Goal: Information Seeking & Learning: Learn about a topic

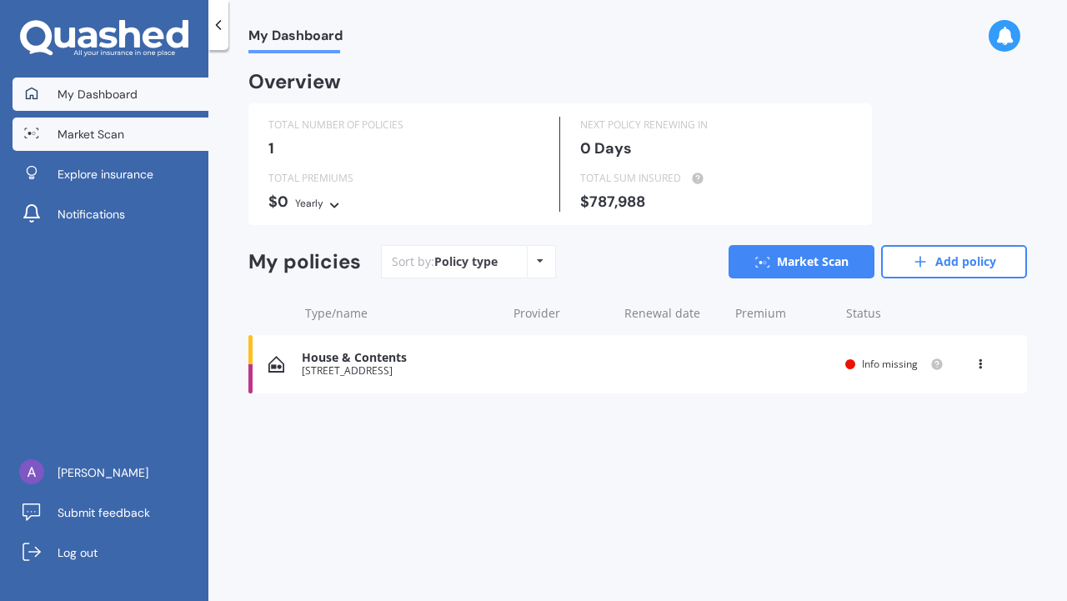
click at [140, 148] on link "Market Scan" at bounding box center [111, 134] width 196 height 33
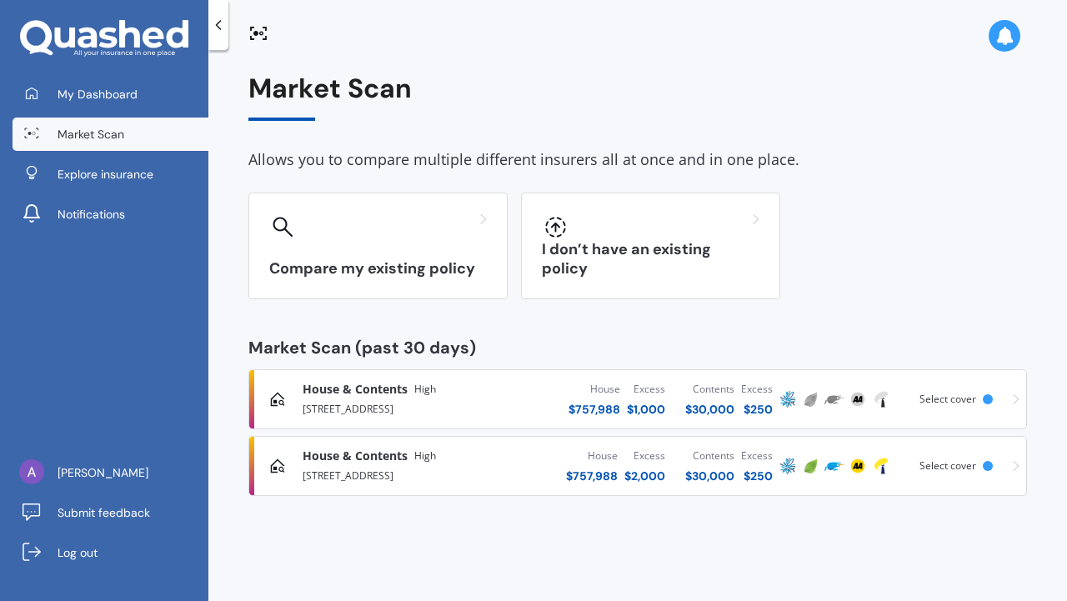
click at [441, 409] on div "[STREET_ADDRESS]" at bounding box center [403, 408] width 200 height 20
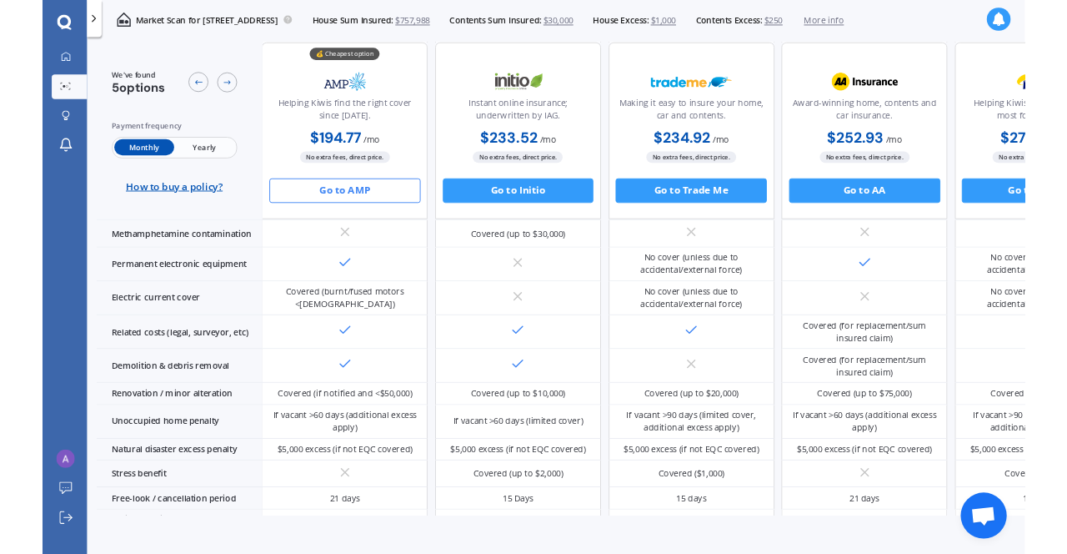
scroll to position [809, 0]
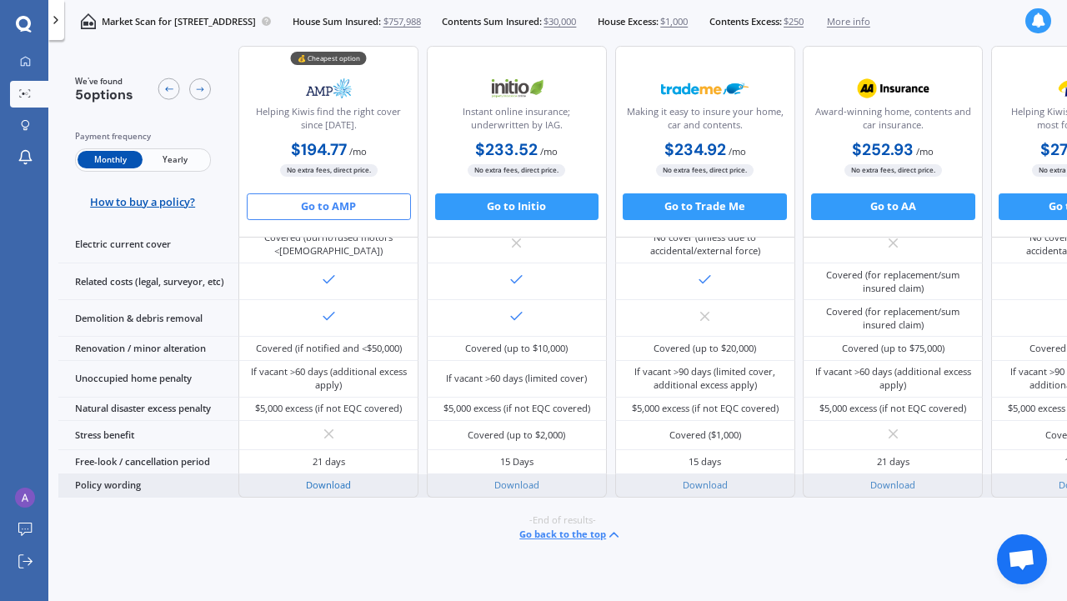
click at [322, 479] on link "Download" at bounding box center [328, 485] width 45 height 13
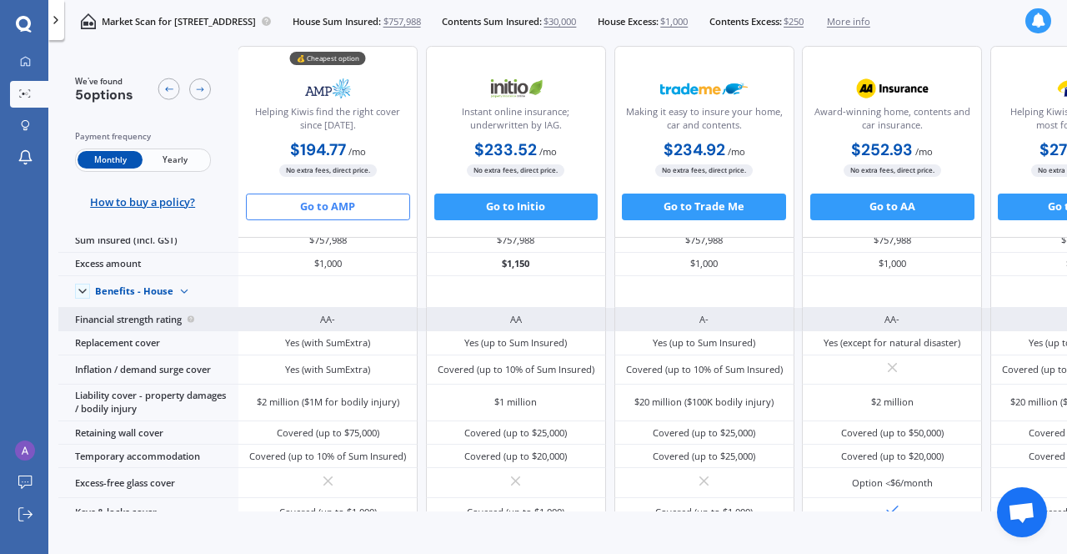
scroll to position [0, 1]
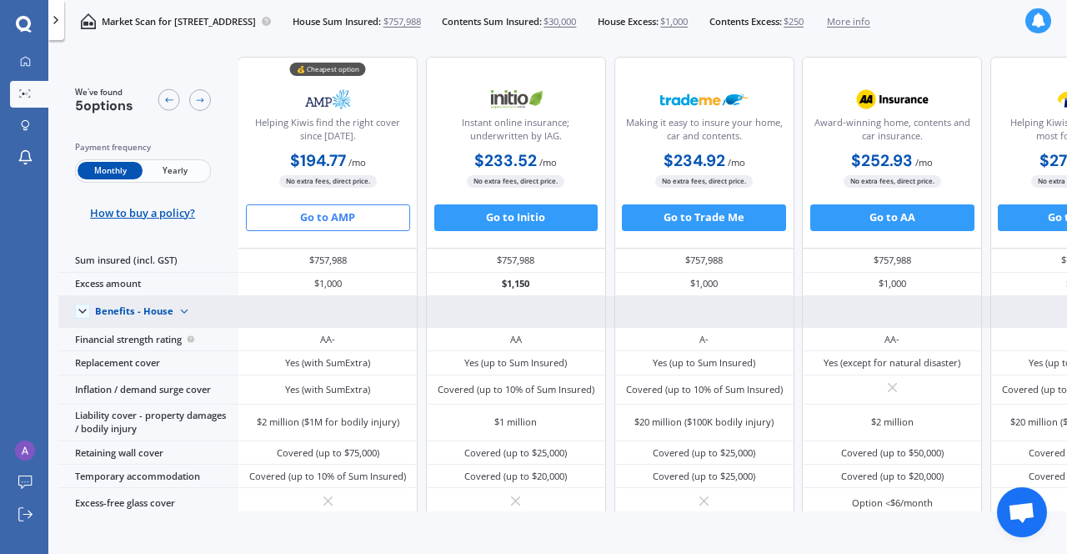
click at [185, 319] on img at bounding box center [184, 312] width 22 height 22
click at [175, 365] on span "Benefits - Contents" at bounding box center [148, 359] width 83 height 13
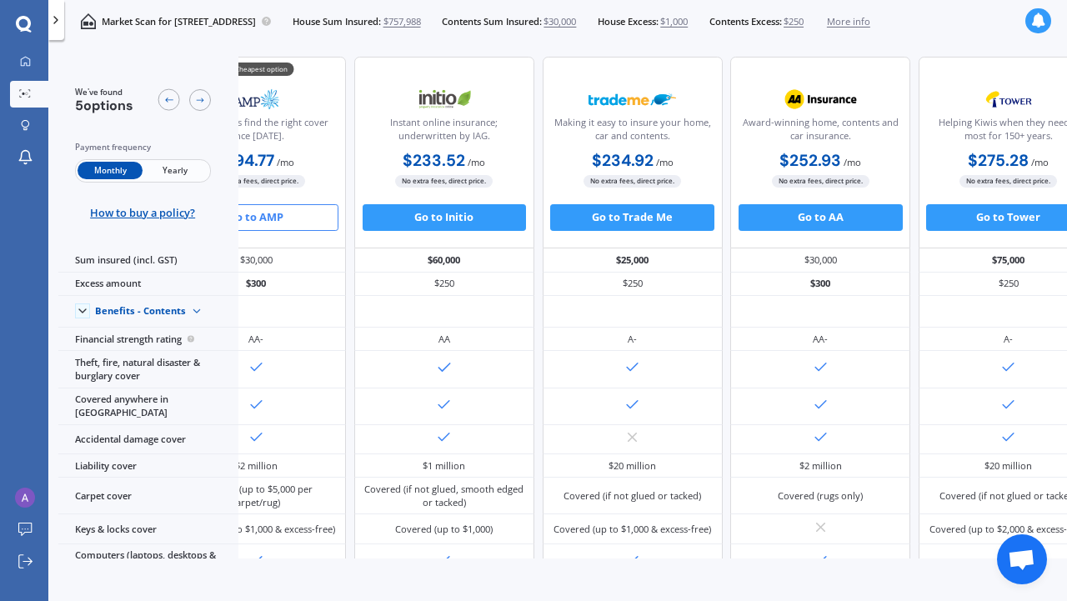
scroll to position [0, 0]
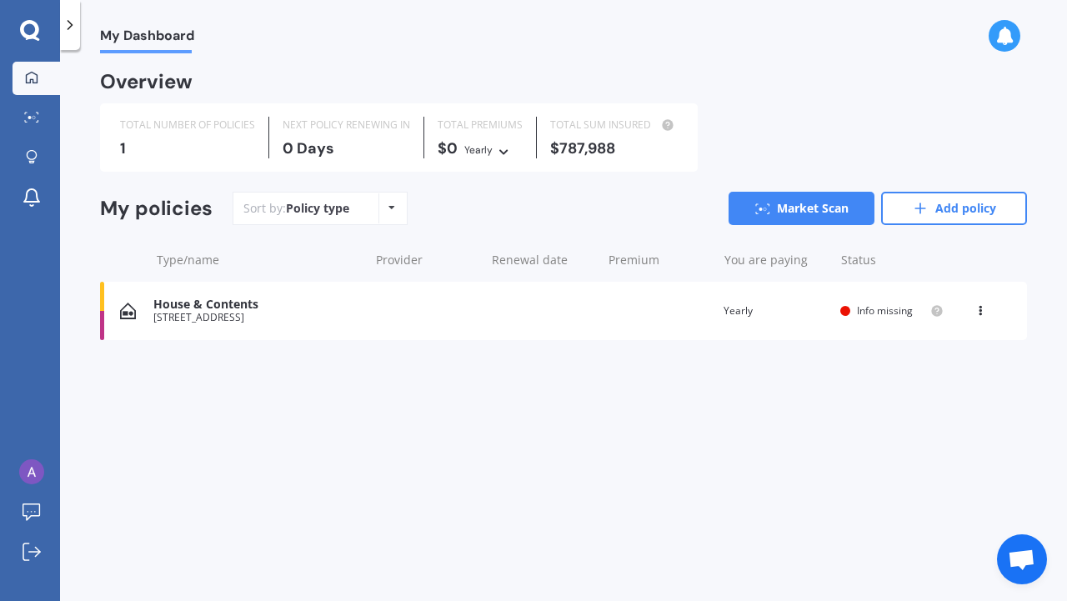
click at [502, 323] on div "House & Contents [STREET_ADDRESS] Renewal date Premium You are paying Yearly St…" at bounding box center [563, 311] width 927 height 58
click at [203, 307] on div "House & Contents" at bounding box center [256, 305] width 207 height 14
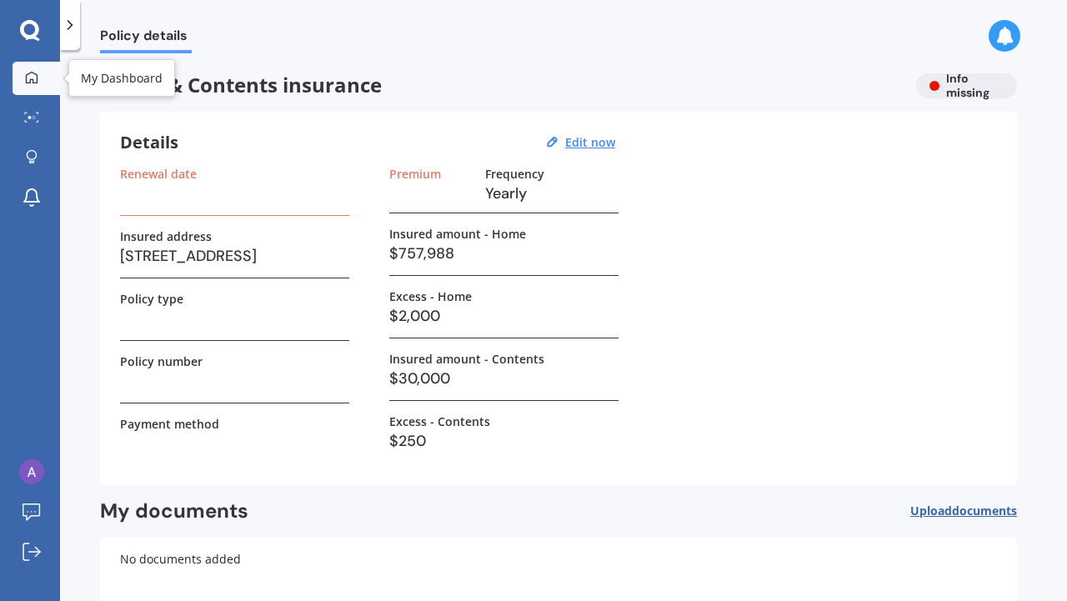
click at [28, 78] on icon at bounding box center [31, 77] width 13 height 13
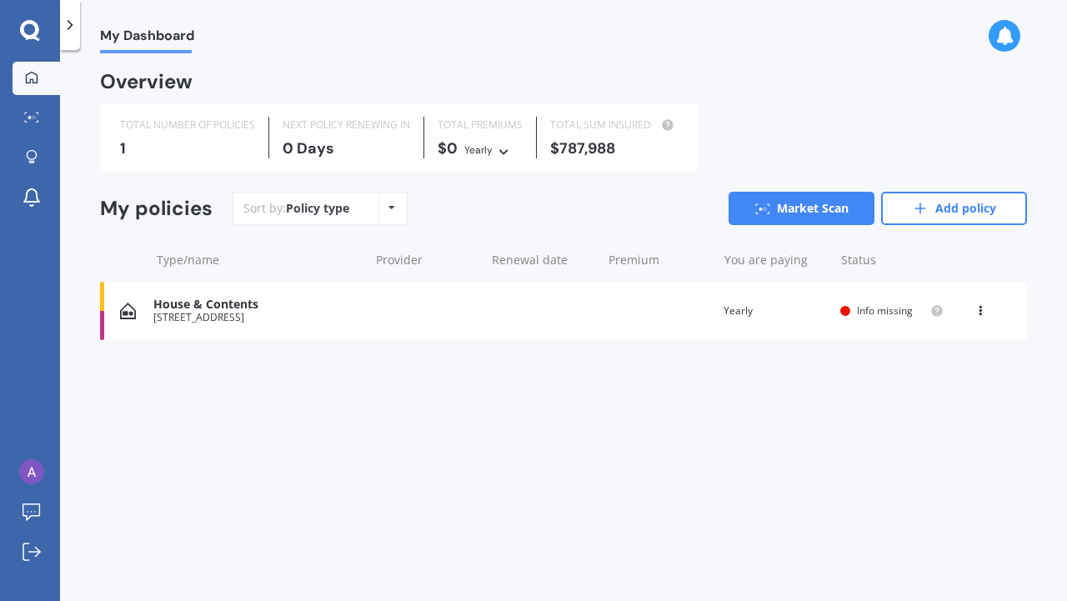
click at [135, 324] on div "House & Contents [STREET_ADDRESS] Renewal date Premium You are paying Yearly St…" at bounding box center [563, 311] width 927 height 58
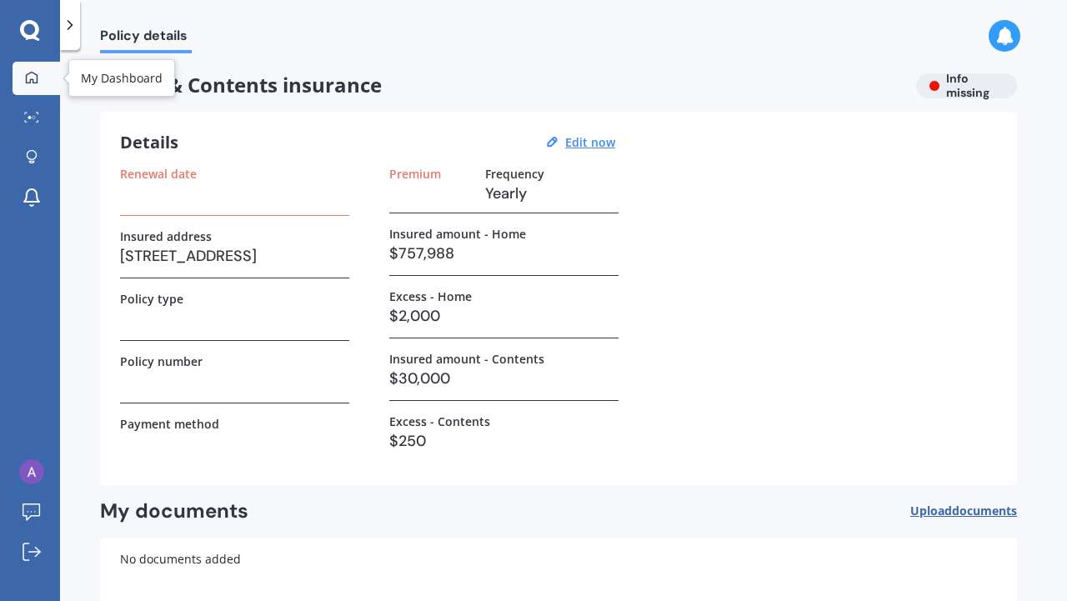
click at [31, 80] on icon at bounding box center [31, 77] width 13 height 13
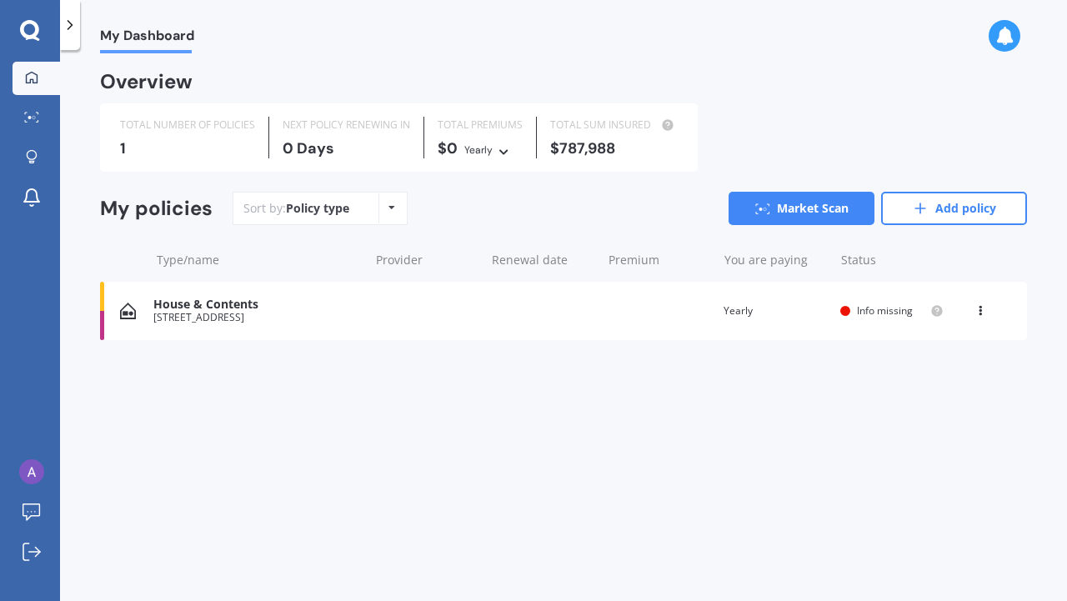
click at [194, 313] on div "[STREET_ADDRESS]" at bounding box center [256, 318] width 207 height 12
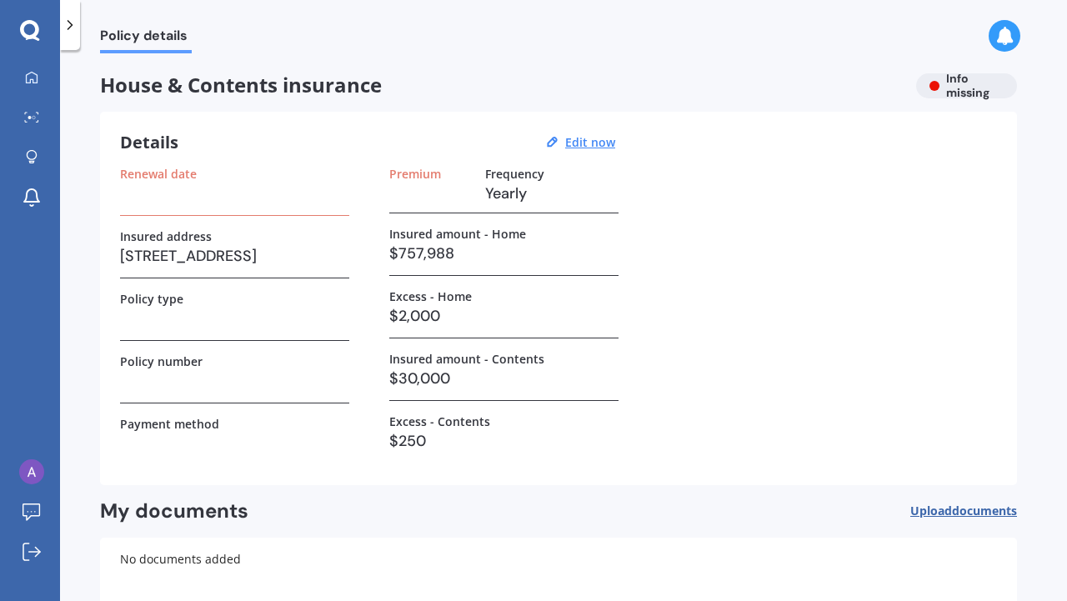
scroll to position [102, 0]
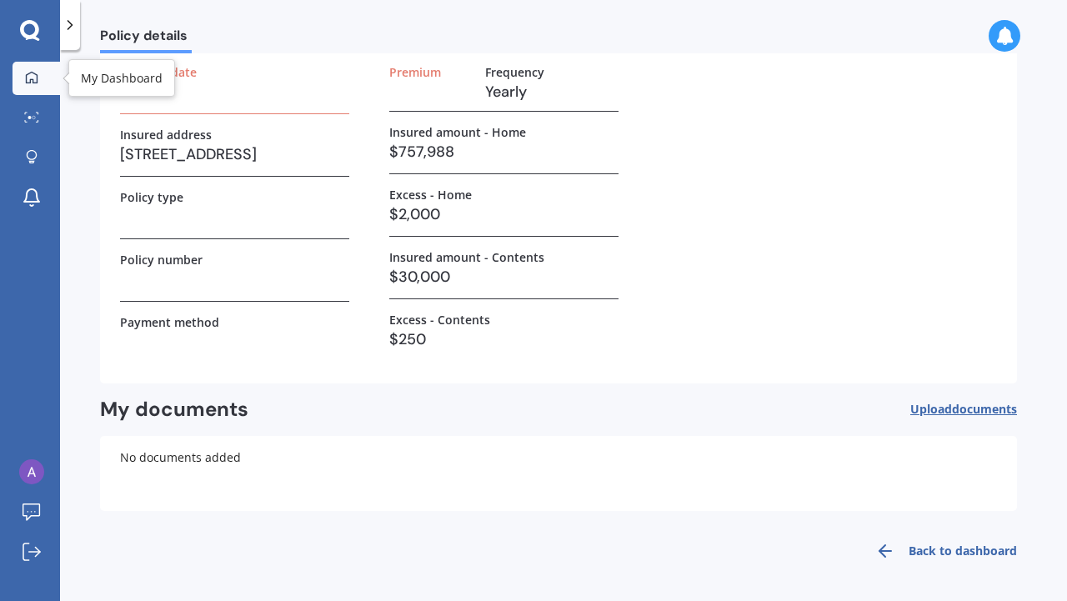
click at [39, 78] on div at bounding box center [31, 78] width 25 height 15
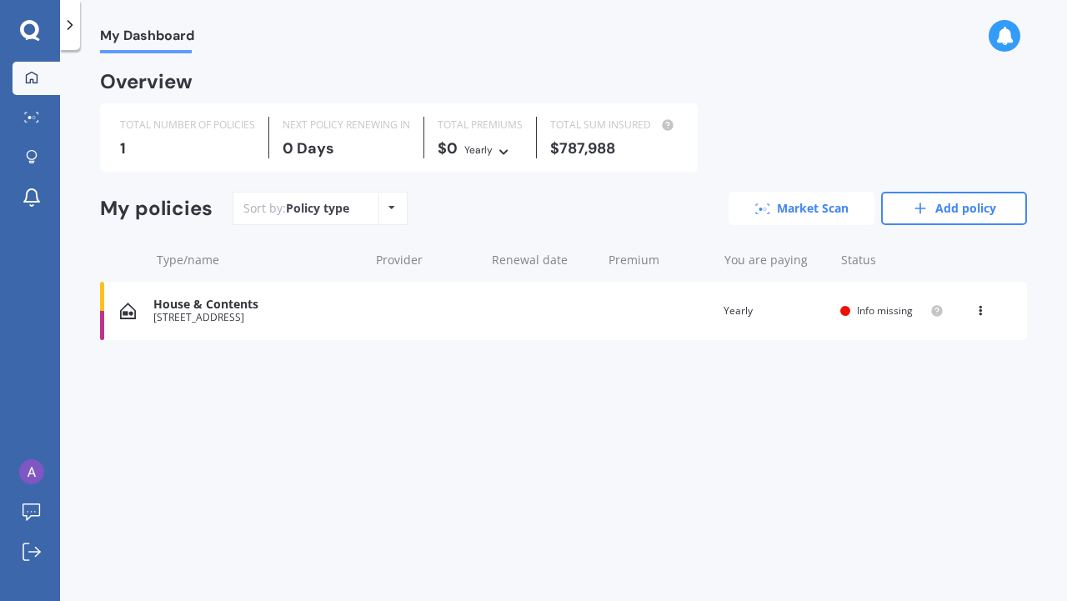
click at [810, 203] on link "Market Scan" at bounding box center [802, 208] width 146 height 33
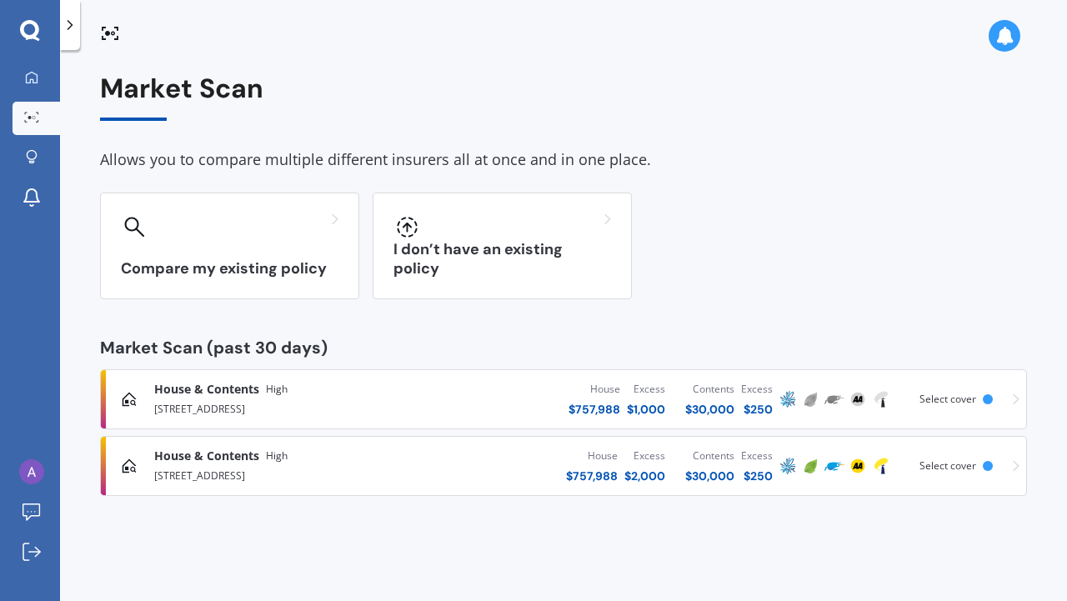
click at [630, 394] on div "Excess" at bounding box center [646, 389] width 38 height 17
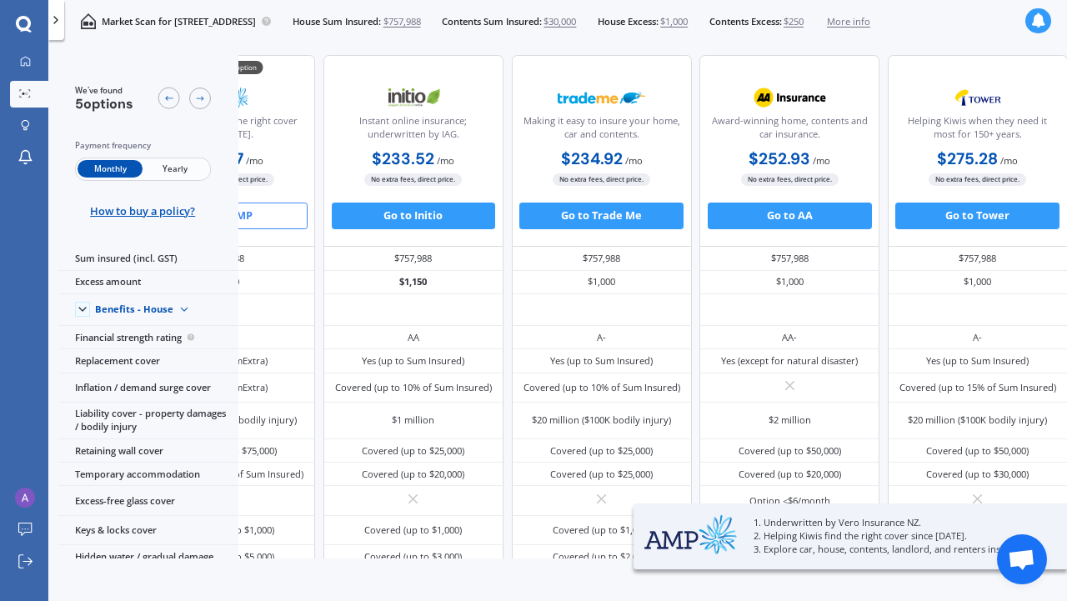
scroll to position [2, 0]
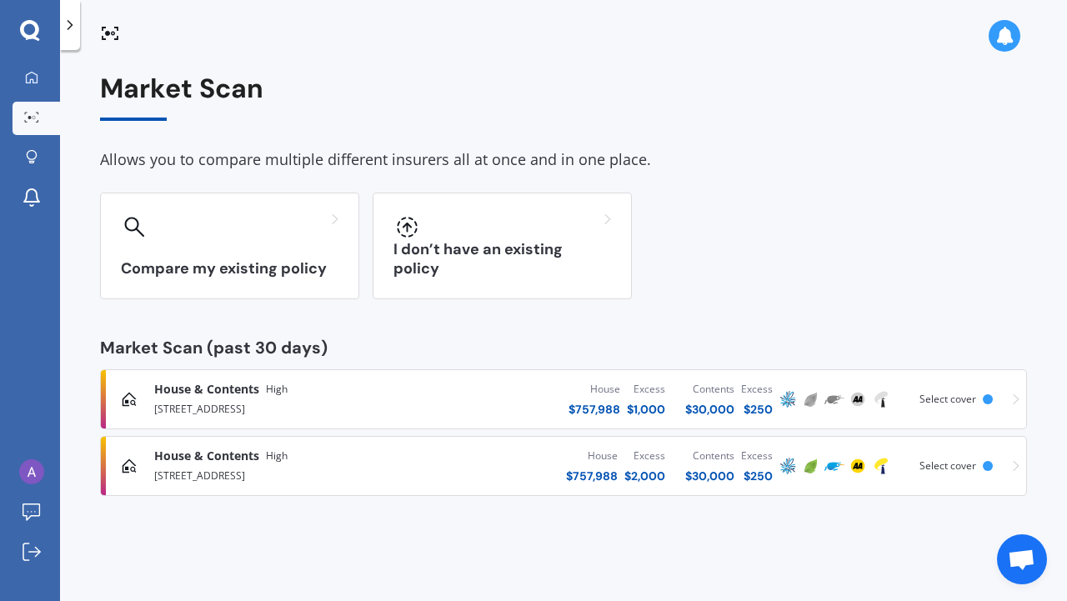
click at [309, 389] on div "House & Contents High" at bounding box center [301, 389] width 294 height 17
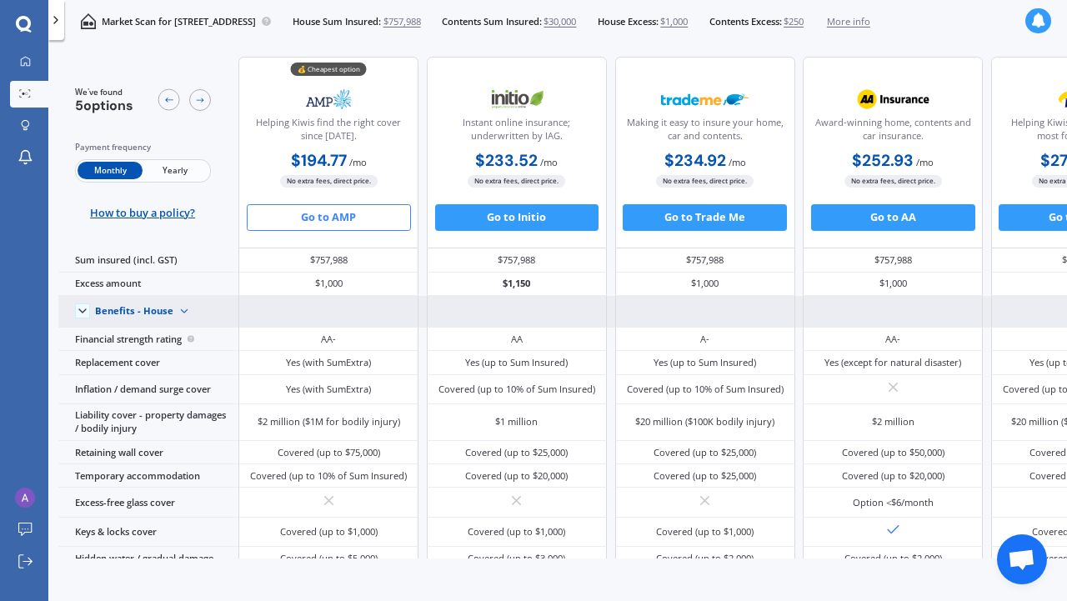
click at [183, 319] on img at bounding box center [184, 312] width 22 height 22
click at [168, 371] on div "Benefits - Contents" at bounding box center [148, 359] width 104 height 24
